Goal: Contribute content: Add original content to the website for others to see

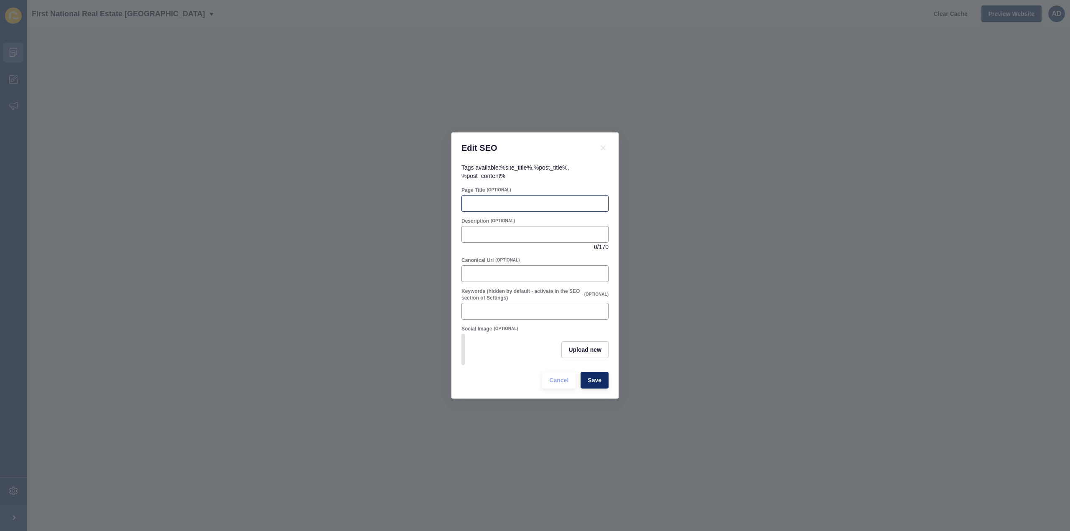
click at [480, 204] on div at bounding box center [535, 203] width 147 height 17
paste input "[PERSON_NAME] Heads QLD Suburb Profile | Coastal Living Near [GEOGRAPHIC_DATA]"
type input "[PERSON_NAME] Heads QLD Suburb Profile | Coastal Living Near [GEOGRAPHIC_DATA]"
click at [523, 232] on input "Description" at bounding box center [535, 234] width 136 height 8
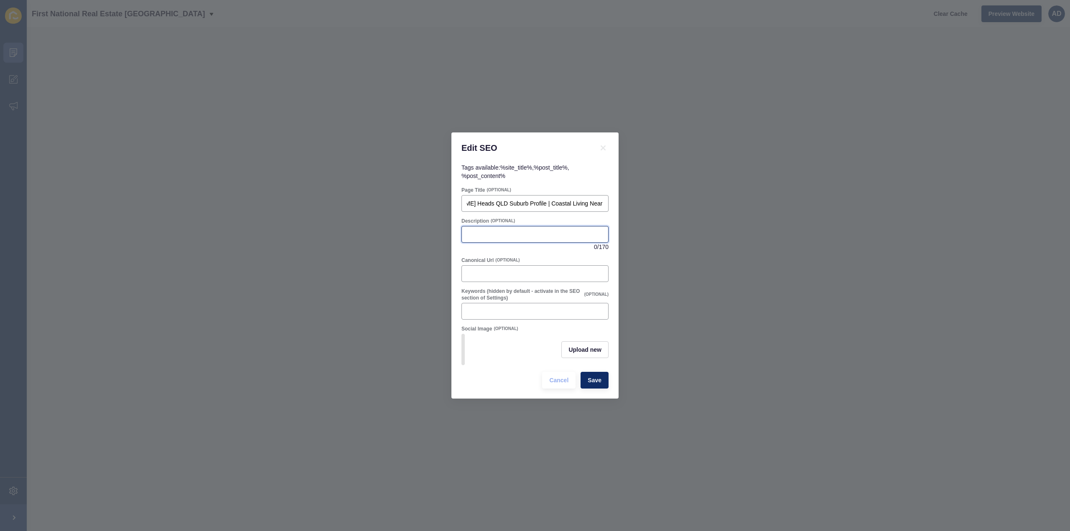
scroll to position [0, 0]
paste input "Discover [PERSON_NAME][GEOGRAPHIC_DATA], a charming coastal suburb near [GEOGRA…"
click at [566, 231] on input "Discover [PERSON_NAME][GEOGRAPHIC_DATA], a charming coastal suburb near [GEOGRA…" at bounding box center [535, 234] width 136 height 8
drag, startPoint x: 531, startPoint y: 232, endPoint x: 655, endPoint y: 227, distance: 123.4
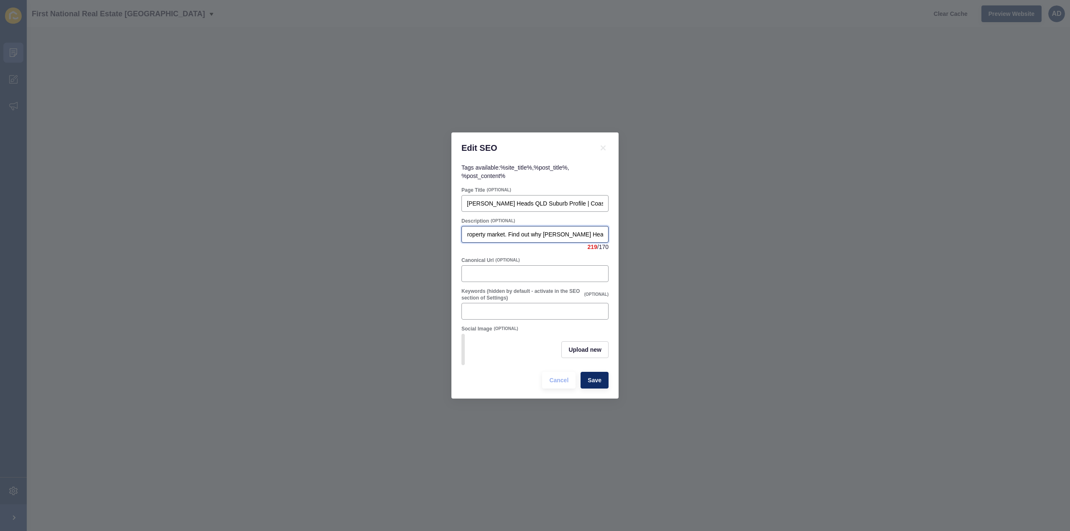
click at [655, 227] on div "Edit SEO Tags available: %site_title% , %post_title% , %post_content% Page Titl…" at bounding box center [535, 265] width 1070 height 531
drag, startPoint x: 548, startPoint y: 225, endPoint x: 674, endPoint y: 222, distance: 126.7
click at [674, 222] on div "Edit SEO Tags available: %site_title% , %post_title% , %post_content% Page Titl…" at bounding box center [535, 265] width 1070 height 531
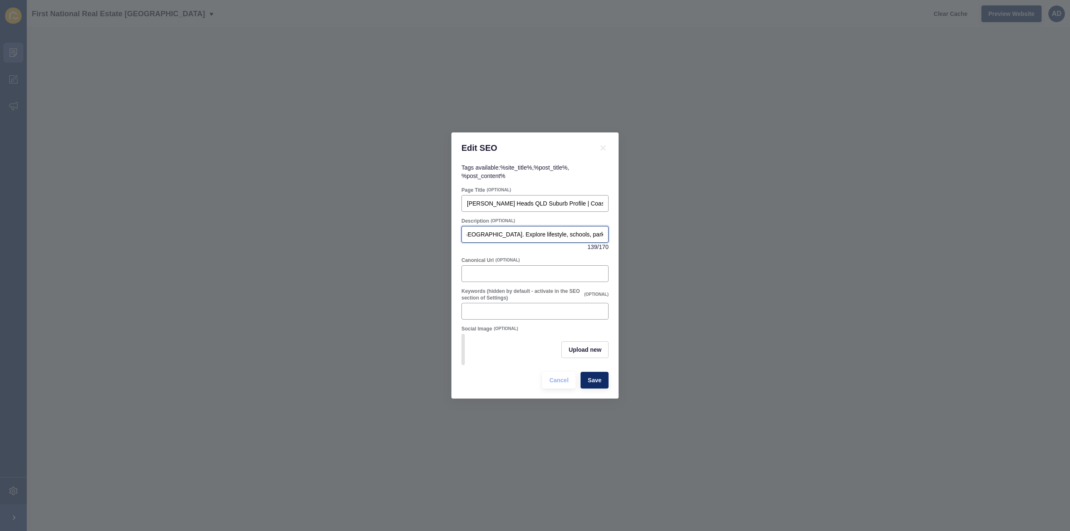
type input "Discover [PERSON_NAME][GEOGRAPHIC_DATA], a charming coastal suburb near [GEOGRA…"
click at [556, 246] on div "Discover [PERSON_NAME][GEOGRAPHIC_DATA], a charming coastal suburb near [GEOGRA…" at bounding box center [535, 238] width 147 height 25
click at [594, 347] on span "Upload new" at bounding box center [585, 350] width 33 height 8
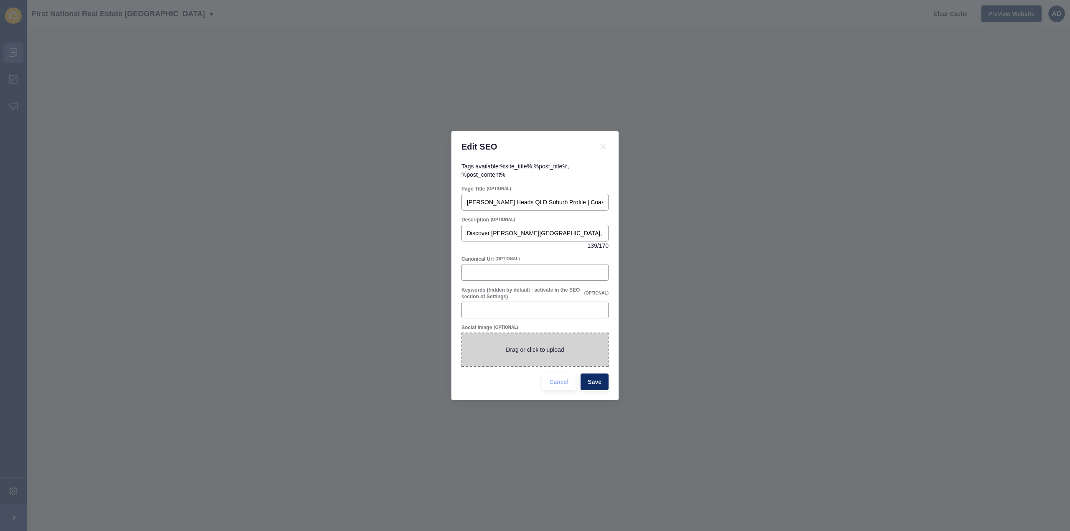
click at [569, 363] on span at bounding box center [535, 350] width 146 height 33
click at [462, 334] on input "Drag or click to upload" at bounding box center [462, 334] width 0 height 0
type input "C:\fakepath\[PERSON_NAME] Heads Qld 4670.png"
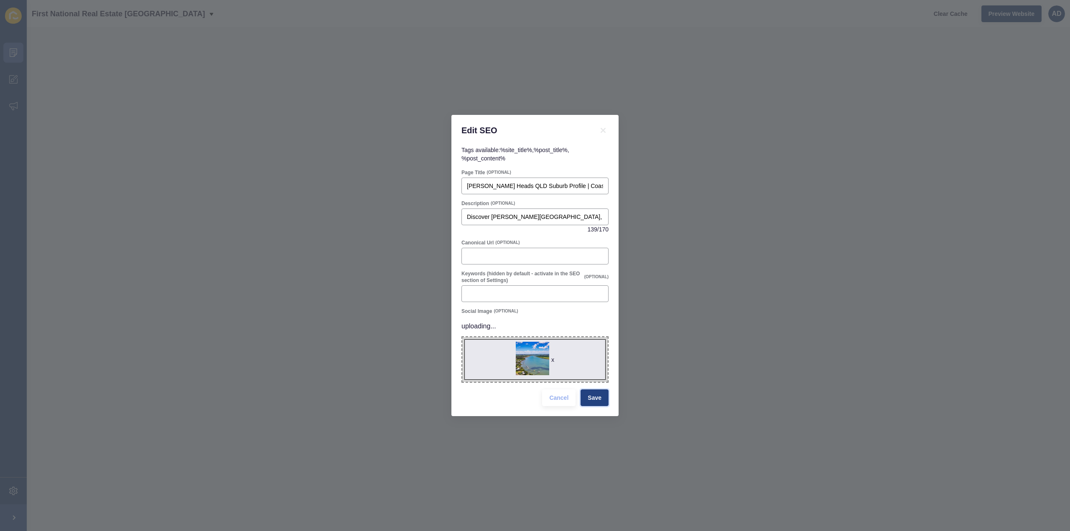
click at [597, 398] on span "Save" at bounding box center [595, 398] width 14 height 8
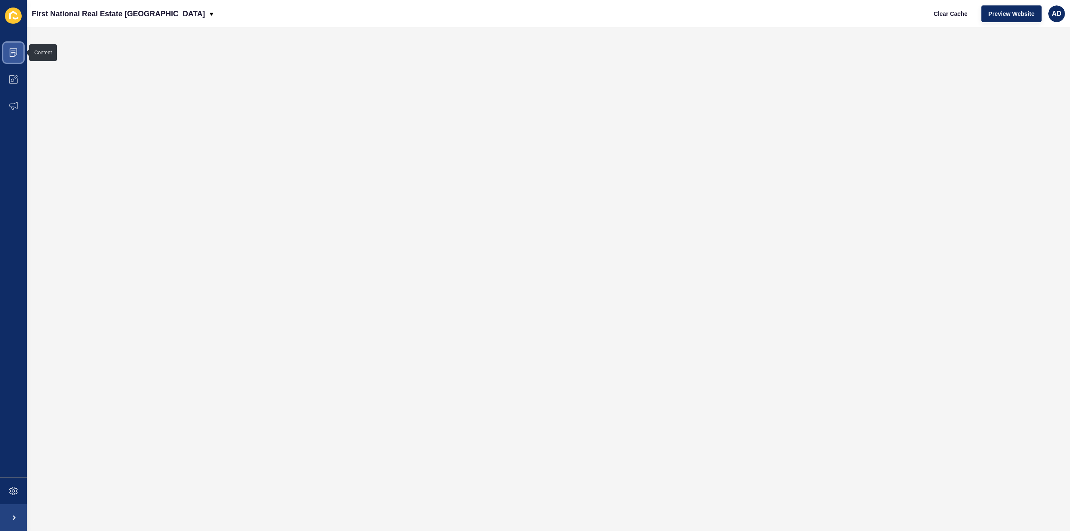
click at [10, 54] on icon at bounding box center [14, 53] width 8 height 8
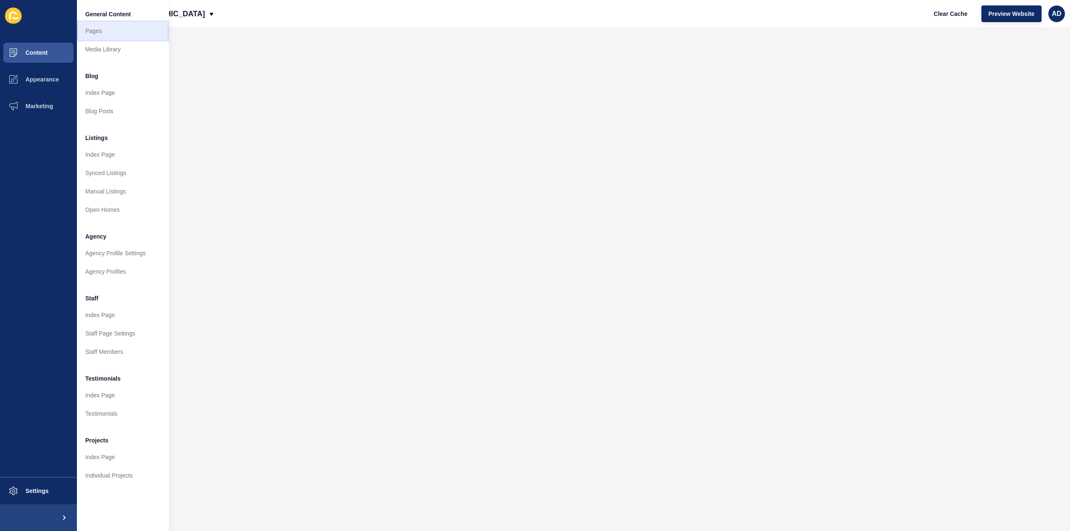
click at [92, 31] on link "Pages" at bounding box center [123, 31] width 92 height 18
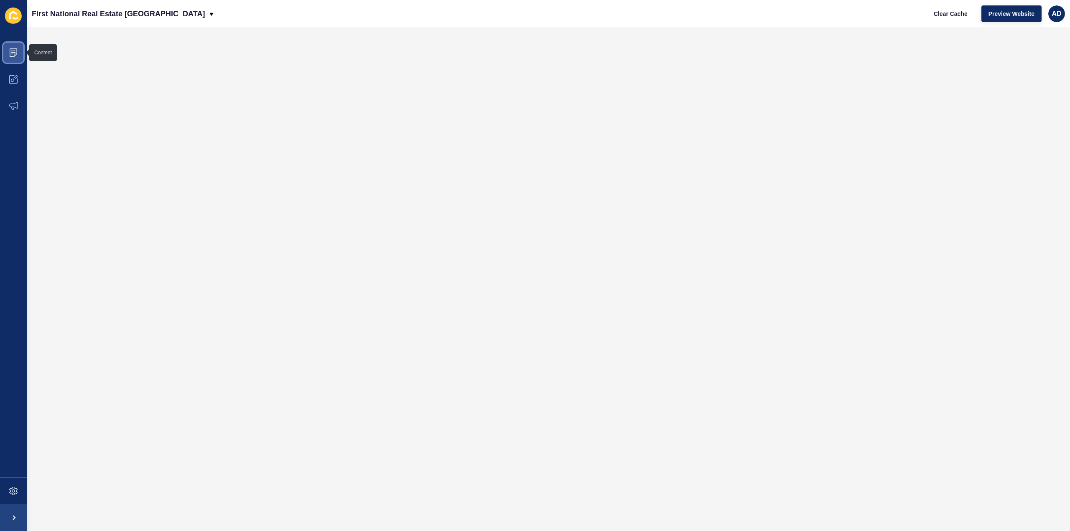
click at [10, 47] on span at bounding box center [13, 52] width 27 height 27
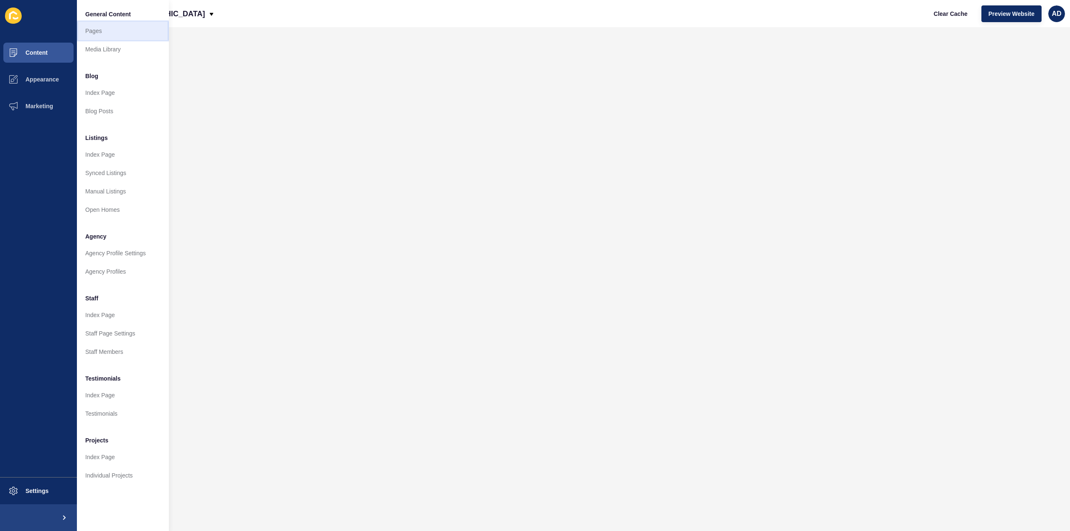
click at [93, 29] on link "Pages" at bounding box center [123, 31] width 92 height 18
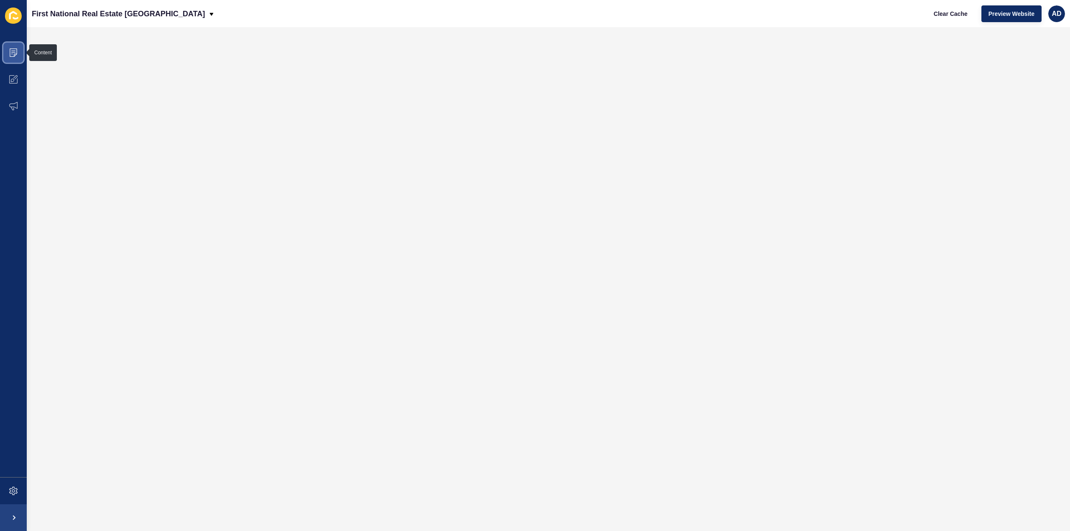
click at [13, 49] on icon at bounding box center [14, 53] width 8 height 8
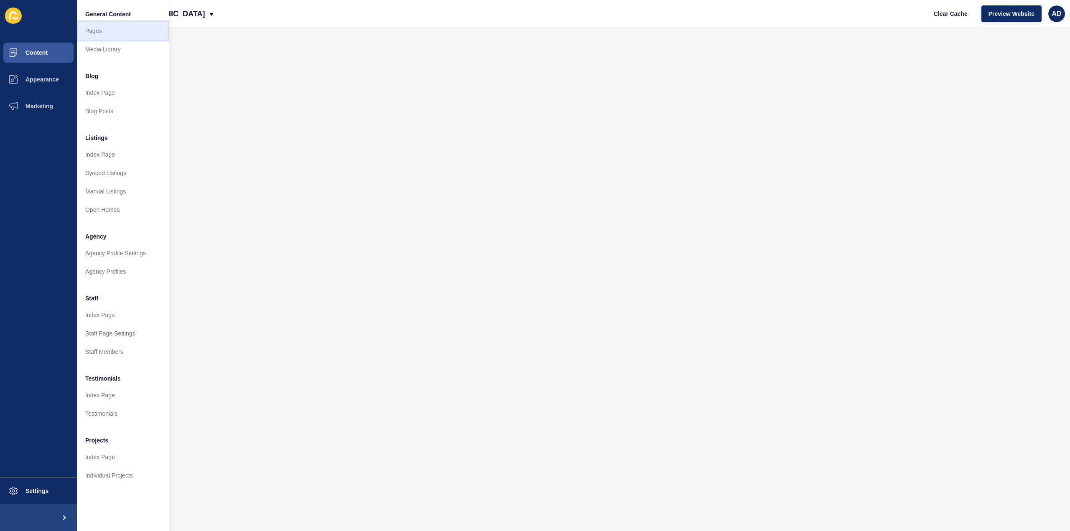
click at [90, 30] on link "Pages" at bounding box center [123, 31] width 92 height 18
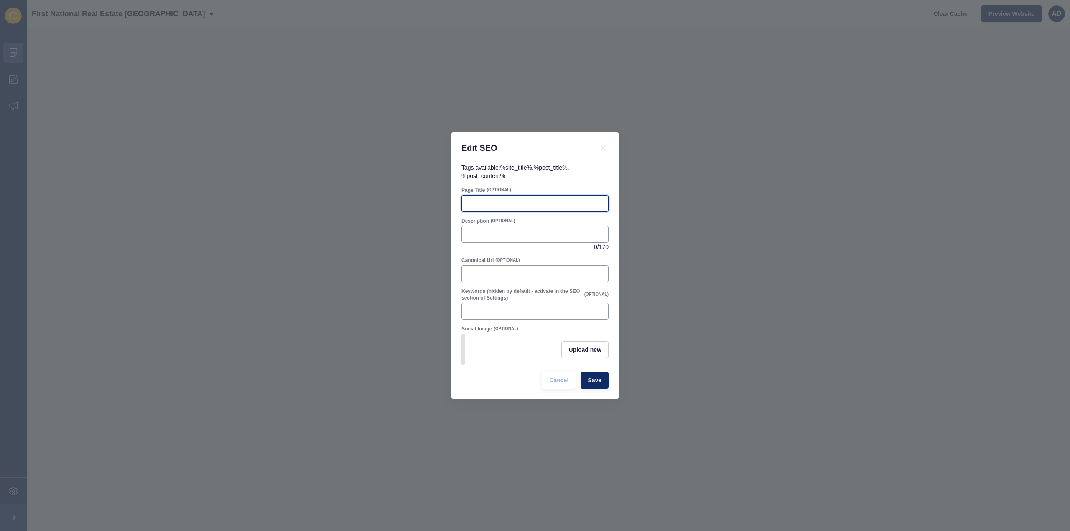
click at [516, 199] on input "Page Title" at bounding box center [535, 203] width 136 height 8
paste input "[GEOGRAPHIC_DATA] QLD Suburb Profile | Coastal Living in [GEOGRAPHIC_DATA]"
type input "[GEOGRAPHIC_DATA] QLD Suburb Profile | Coastal Living in [GEOGRAPHIC_DATA]"
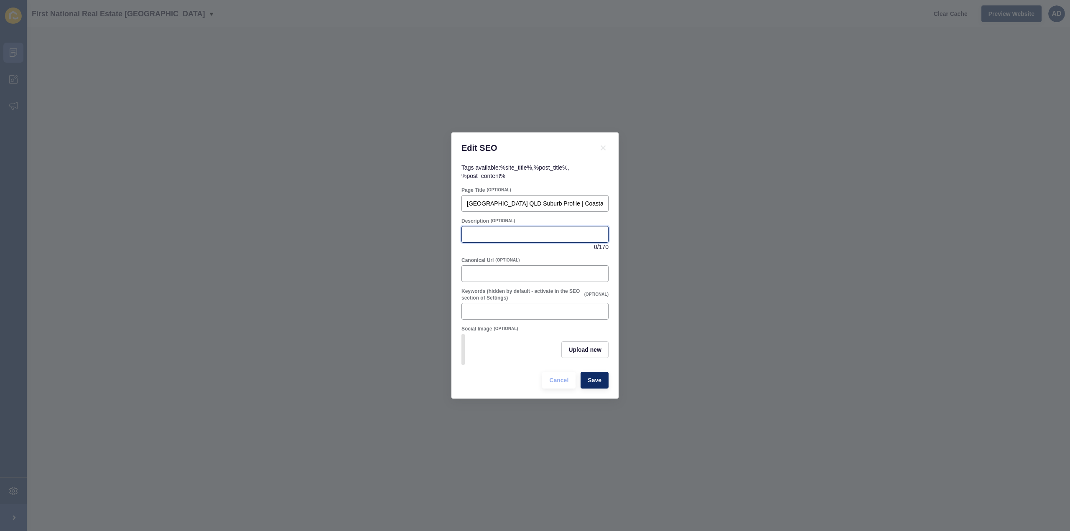
click at [534, 230] on input "Description" at bounding box center [535, 234] width 136 height 8
paste input "Discover [GEOGRAPHIC_DATA], a seaside suburb near [GEOGRAPHIC_DATA] offering oc…"
drag, startPoint x: 549, startPoint y: 229, endPoint x: 453, endPoint y: 232, distance: 95.8
click at [453, 232] on div "Tags available: %site_title% , %post_title% , %post_content% Page Title (OPTION…" at bounding box center [535, 280] width 167 height 235
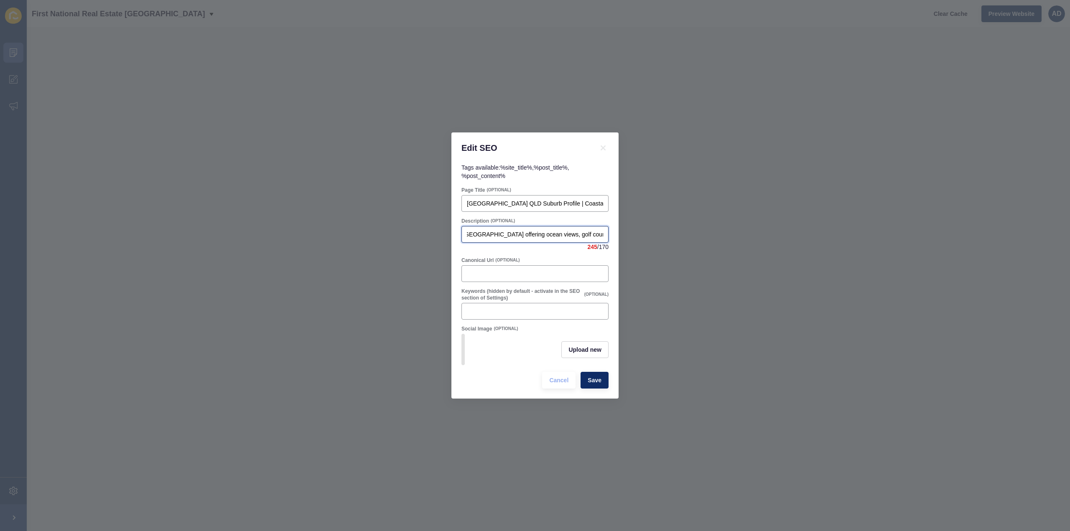
click at [540, 235] on input "Discover [GEOGRAPHIC_DATA], a seaside suburb near [GEOGRAPHIC_DATA] offering oc…" at bounding box center [535, 234] width 136 height 8
drag, startPoint x: 600, startPoint y: 233, endPoint x: 659, endPoint y: 232, distance: 59.0
click at [659, 232] on div "Edit SEO Tags available: %site_title% , %post_title% , %post_content% Page Titl…" at bounding box center [535, 265] width 1070 height 531
click at [600, 230] on input "Discover [GEOGRAPHIC_DATA], a seaside suburb near [GEOGRAPHIC_DATA] offering oc…" at bounding box center [535, 234] width 136 height 8
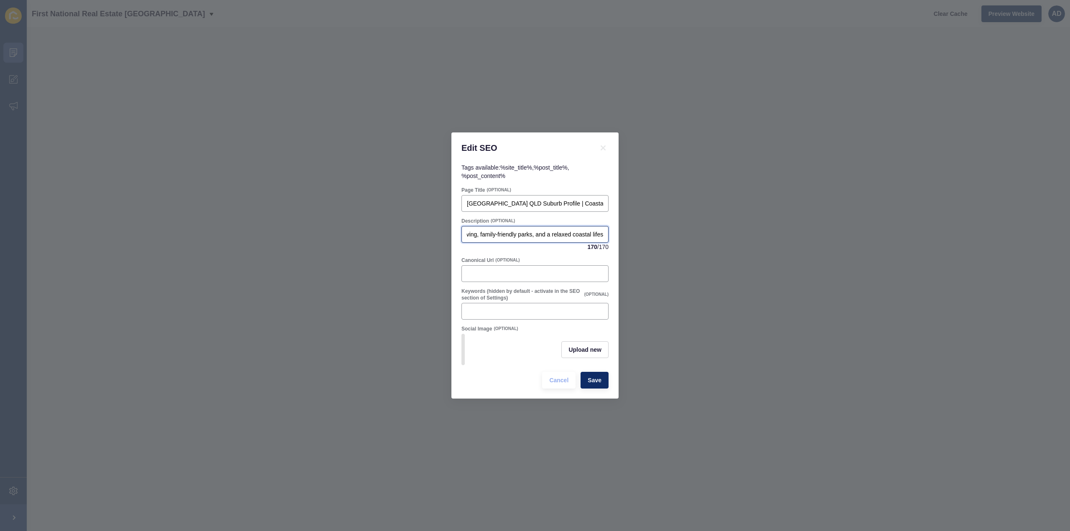
drag, startPoint x: 623, startPoint y: 230, endPoint x: 864, endPoint y: 243, distance: 242.0
click at [864, 243] on div "Edit SEO Tags available: %site_title% , %post_title% , %post_content% Page Titl…" at bounding box center [535, 265] width 1070 height 531
type input "Discover [GEOGRAPHIC_DATA], a seaside suburb near [GEOGRAPHIC_DATA] offering oc…"
click at [592, 384] on span "Save" at bounding box center [595, 380] width 14 height 8
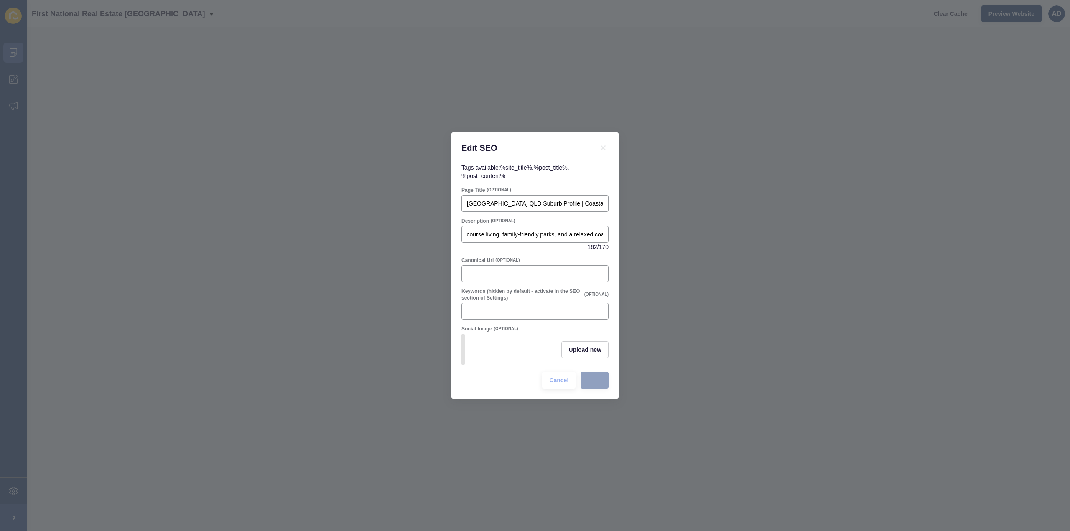
scroll to position [0, 0]
click at [588, 347] on span "Upload new" at bounding box center [585, 350] width 33 height 8
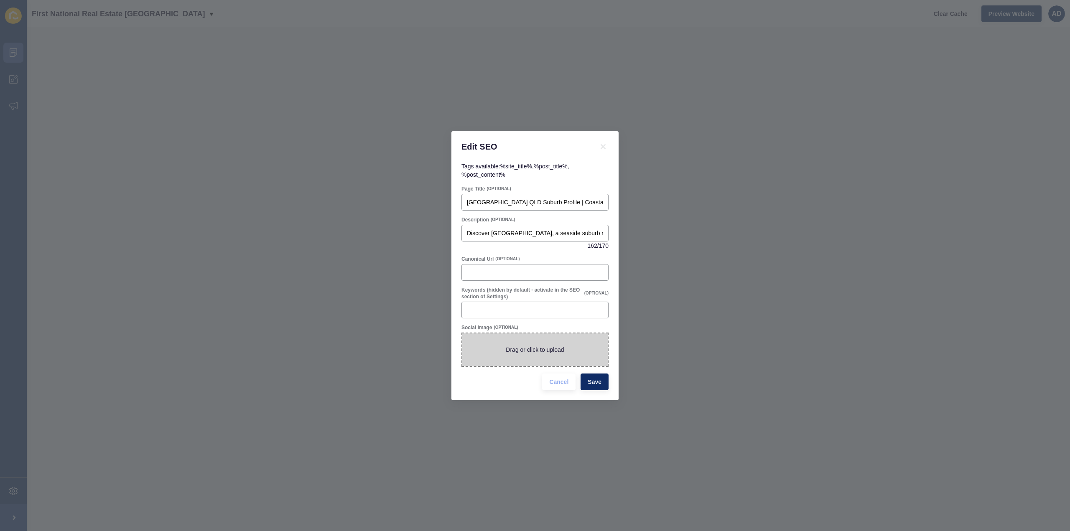
click at [552, 348] on span at bounding box center [535, 350] width 146 height 33
click at [462, 334] on input "Drag or click to upload" at bounding box center [462, 334] width 0 height 0
type input "C:\fakepath\DJI_0285.jpg"
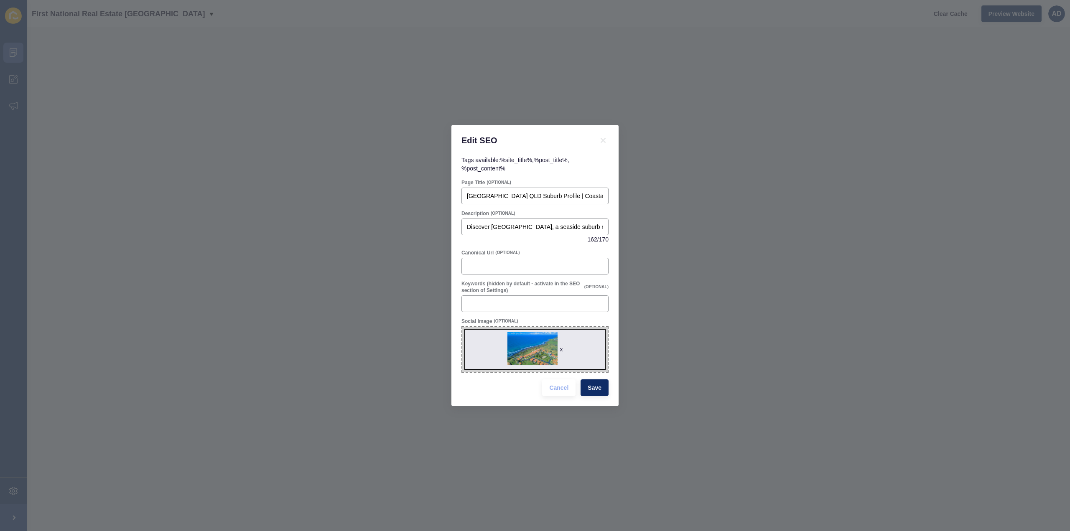
click at [593, 397] on div "Cancel Save" at bounding box center [575, 388] width 71 height 22
click at [595, 388] on span "Save" at bounding box center [595, 388] width 14 height 8
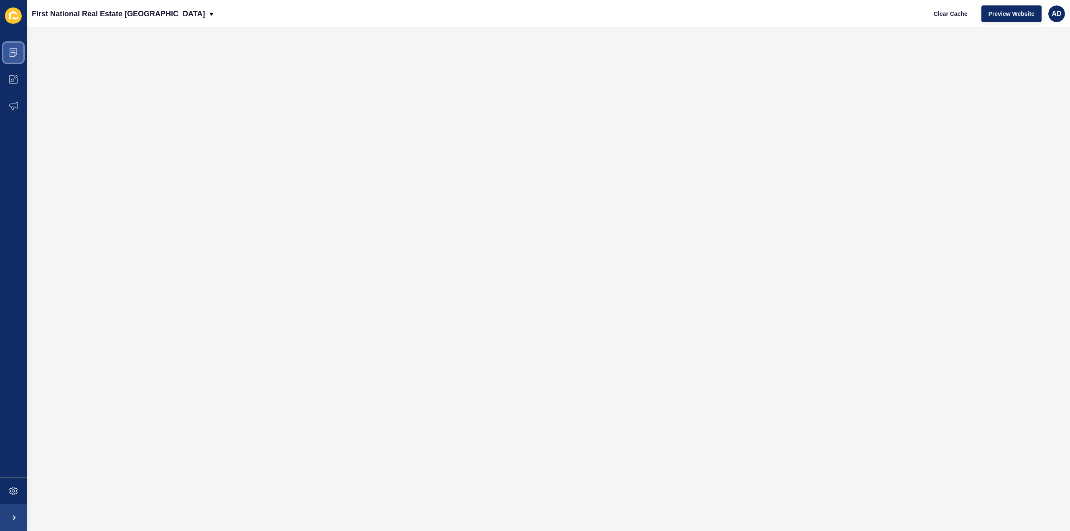
click at [12, 50] on icon at bounding box center [13, 53] width 8 height 8
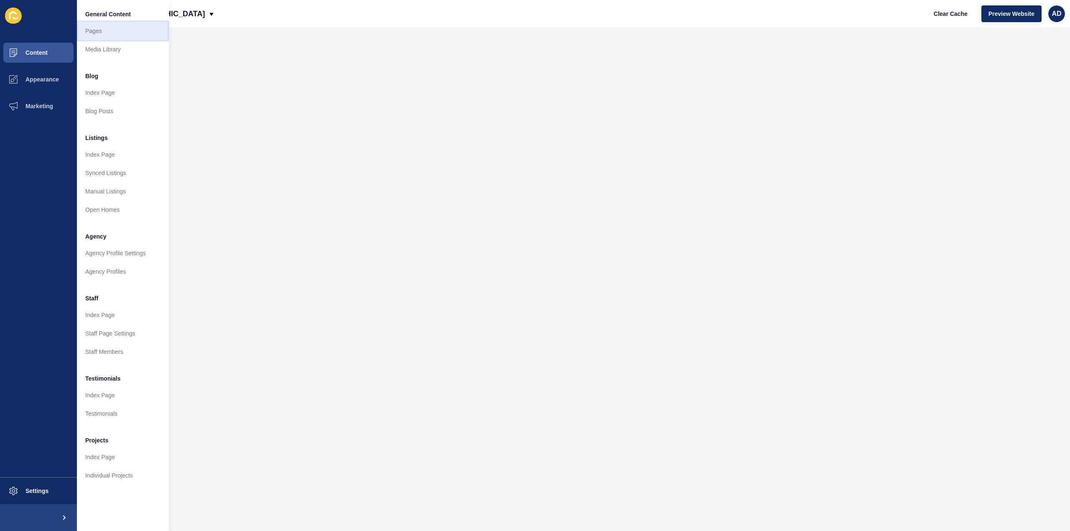
click at [92, 30] on link "Pages" at bounding box center [123, 31] width 92 height 18
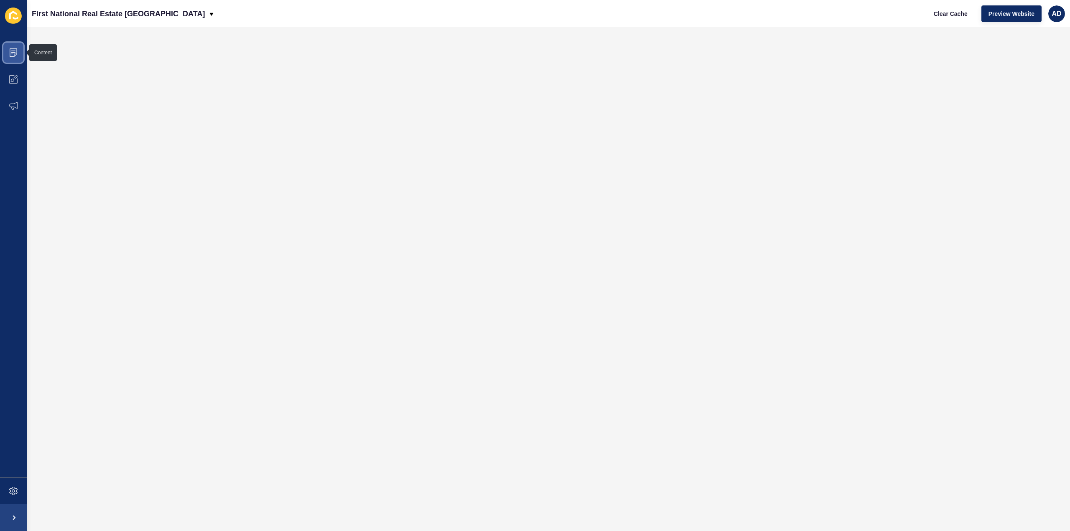
click at [9, 52] on icon at bounding box center [13, 53] width 8 height 8
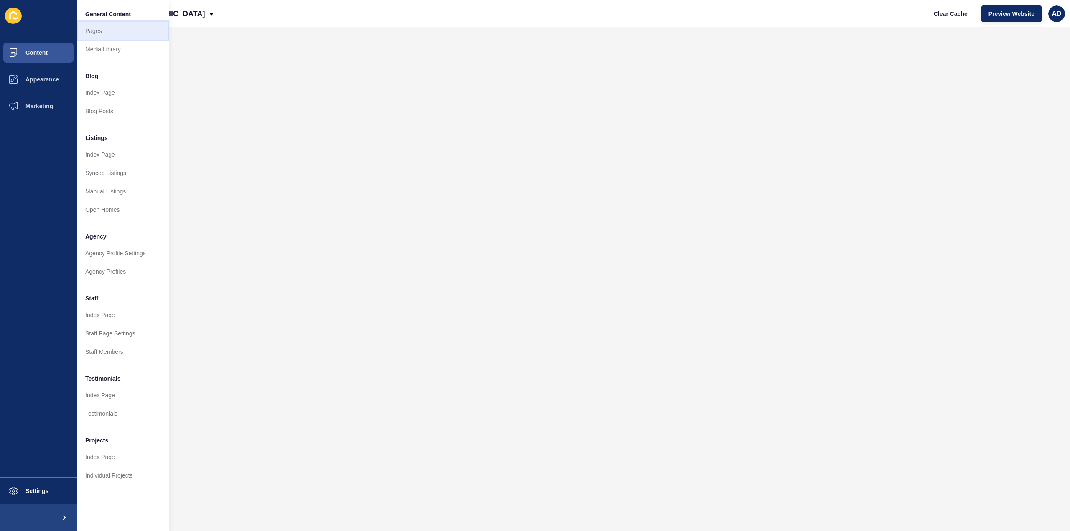
click at [89, 31] on link "Pages" at bounding box center [123, 31] width 92 height 18
